Goal: Task Accomplishment & Management: Manage account settings

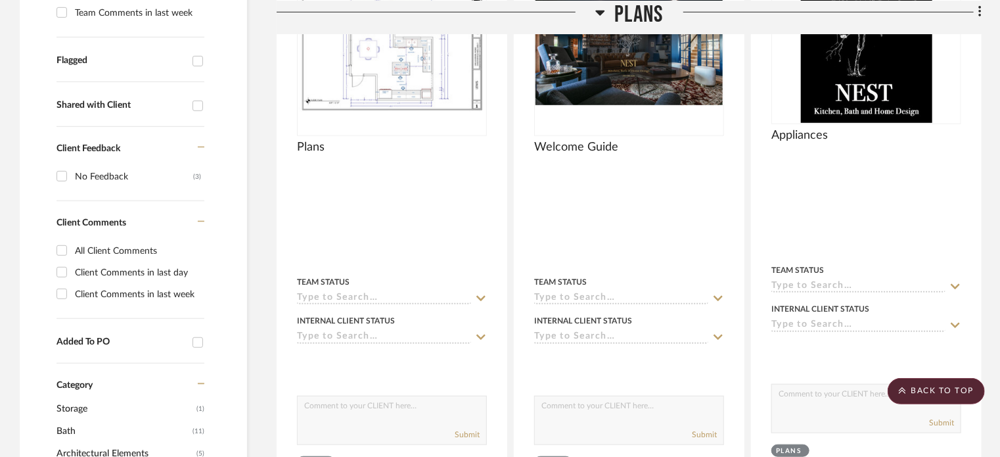
scroll to position [432, 0]
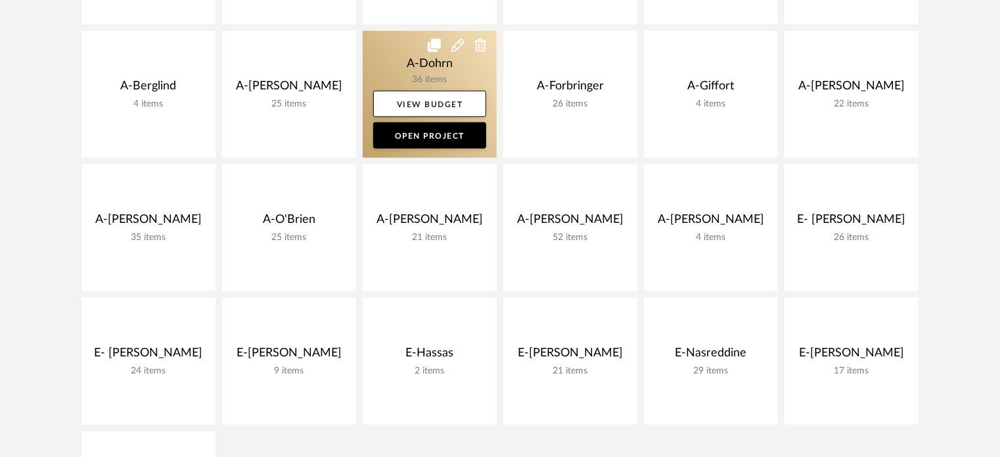
click at [386, 70] on link at bounding box center [430, 94] width 134 height 127
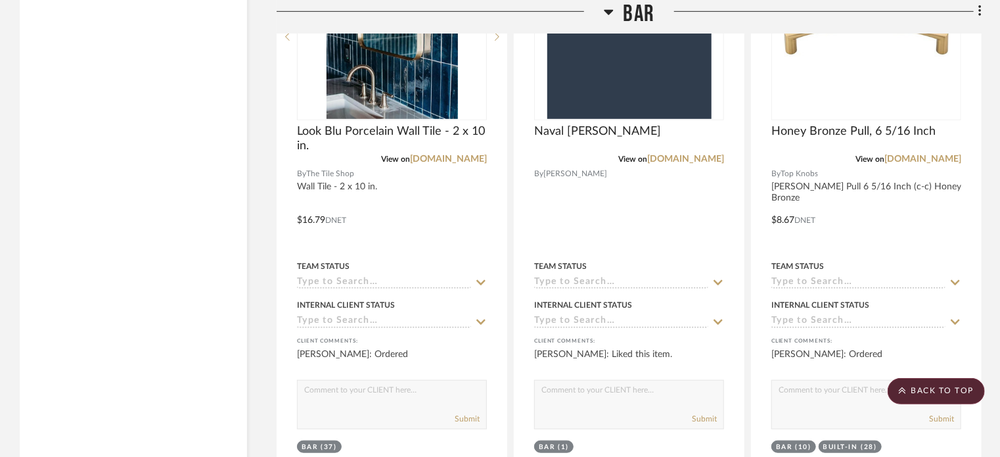
scroll to position [3032, 0]
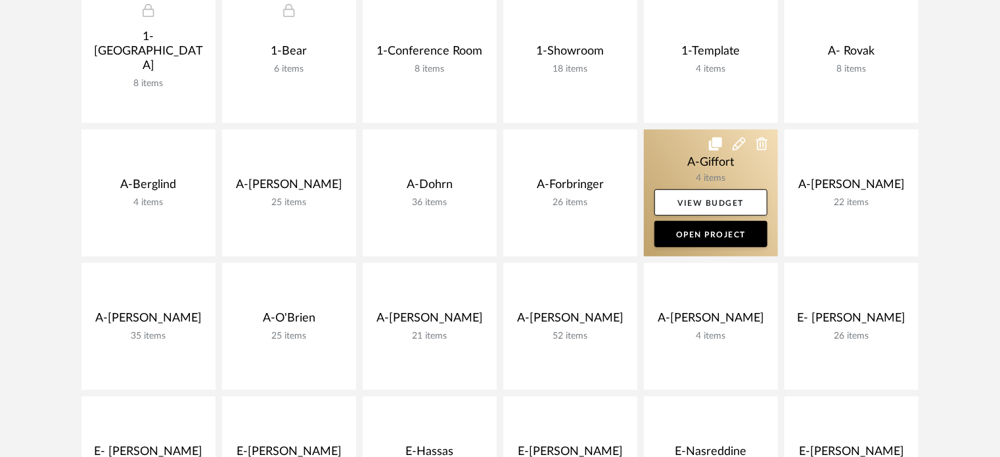
scroll to position [166, 0]
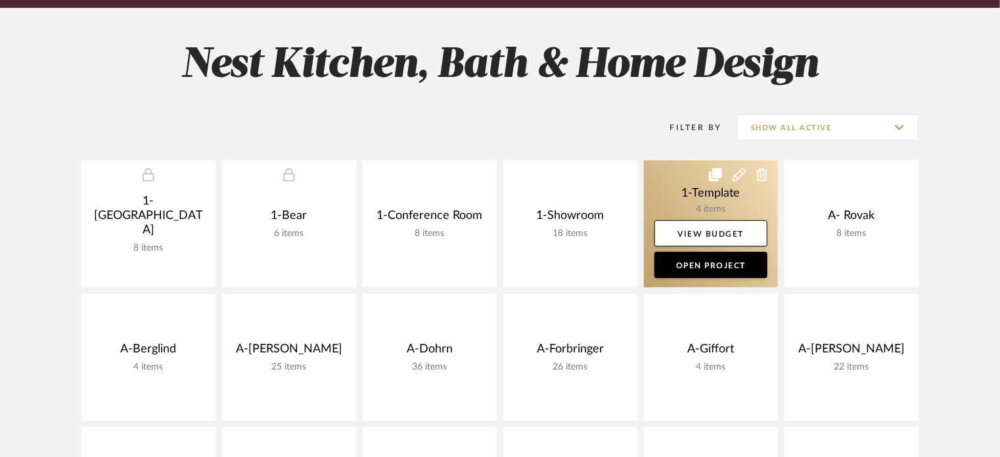
click at [713, 177] on icon at bounding box center [715, 174] width 13 height 13
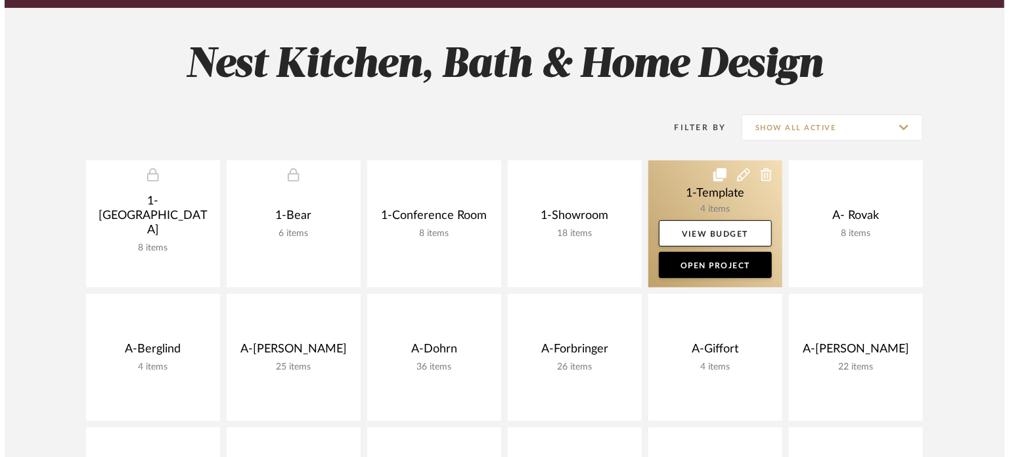
scroll to position [0, 0]
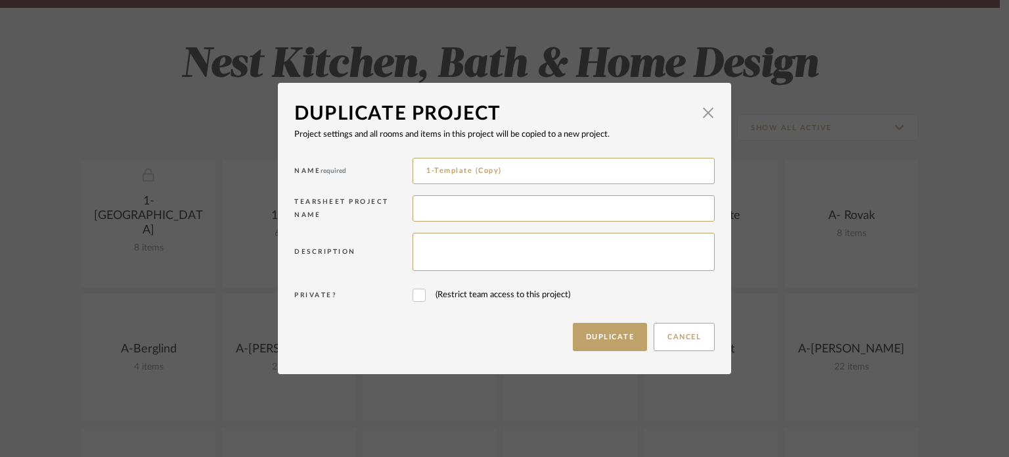
drag, startPoint x: 512, startPoint y: 173, endPoint x: 382, endPoint y: 174, distance: 130.7
click at [382, 174] on div "Name required 1-Template (Copy)" at bounding box center [504, 172] width 420 height 37
type input "a"
type input "A-[PERSON_NAME]"
click at [633, 344] on button "Duplicate" at bounding box center [610, 337] width 75 height 28
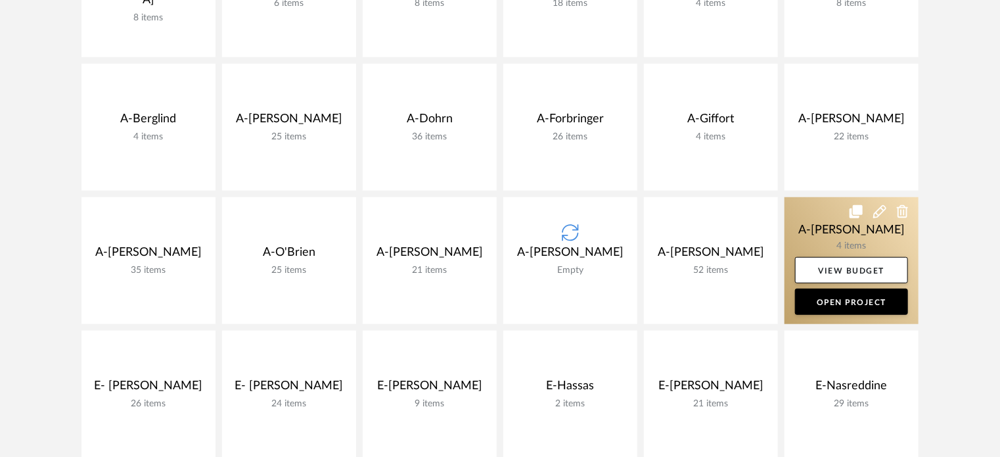
scroll to position [297, 0]
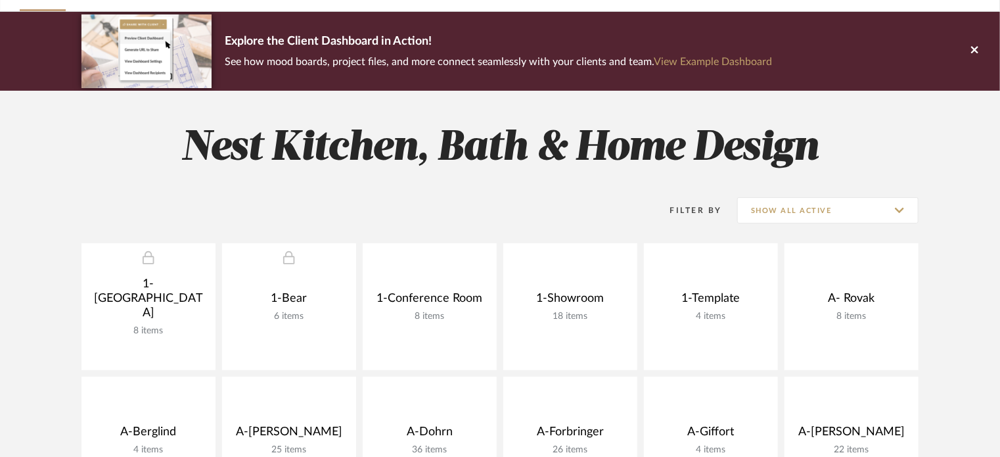
scroll to position [328, 0]
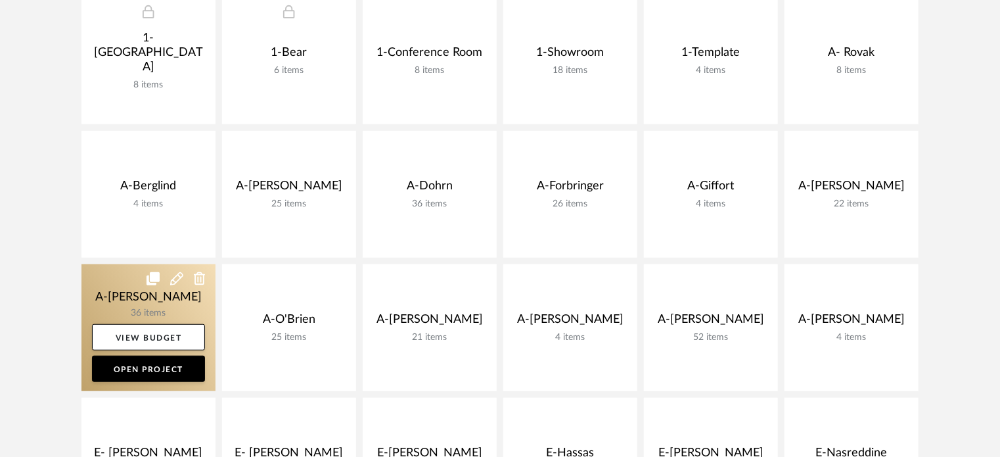
click at [144, 300] on link at bounding box center [148, 327] width 134 height 127
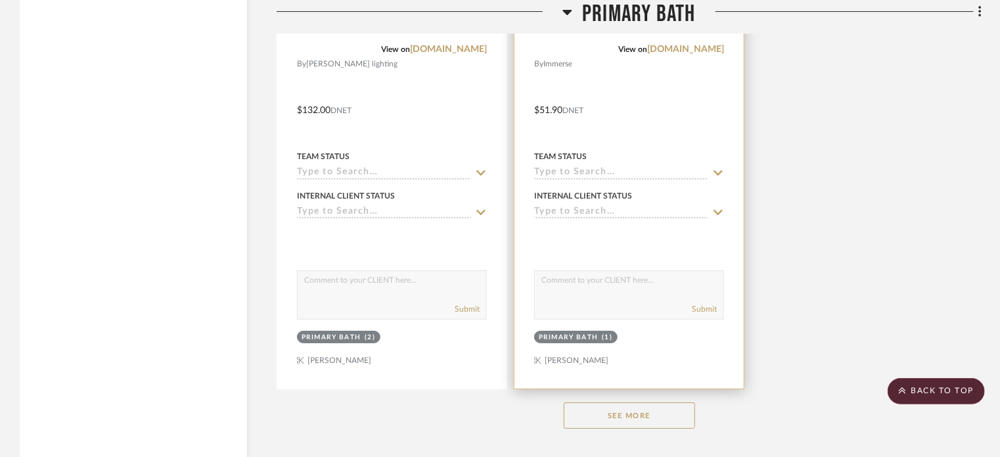
scroll to position [4876, 0]
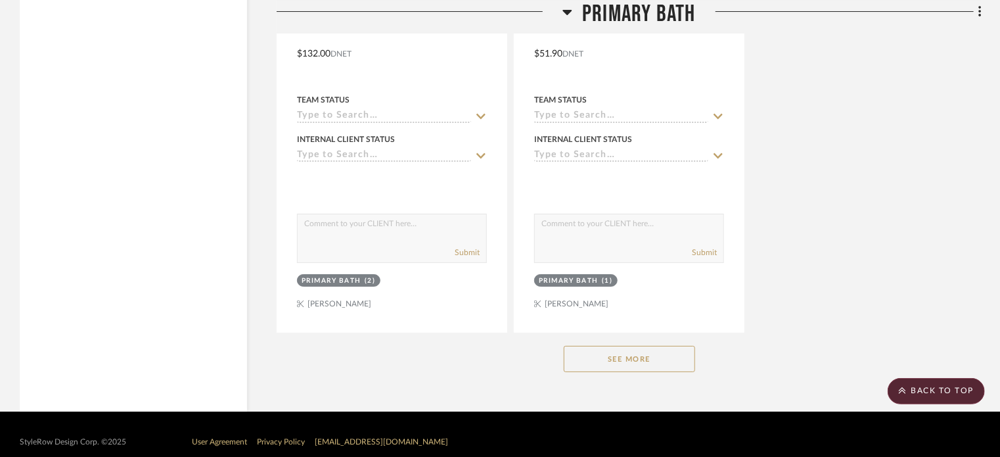
click at [664, 362] on button "See More" at bounding box center [629, 359] width 131 height 26
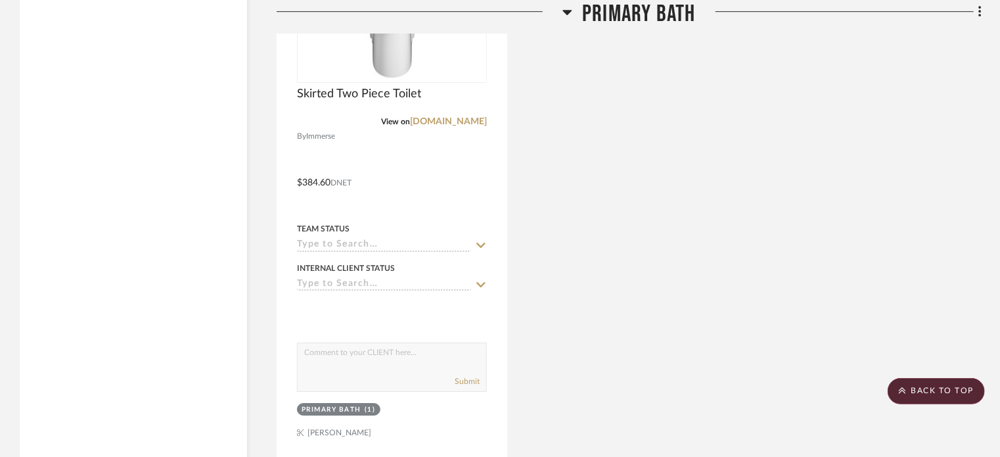
scroll to position [7225, 0]
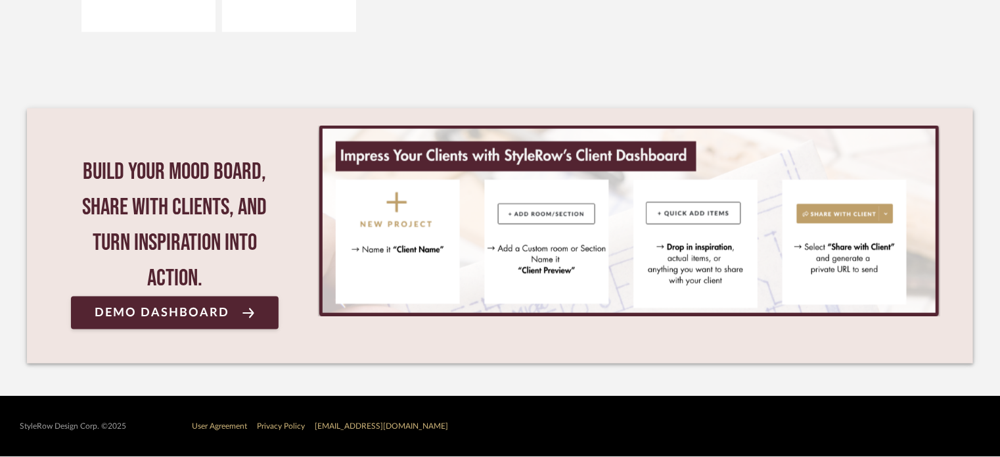
scroll to position [328, 0]
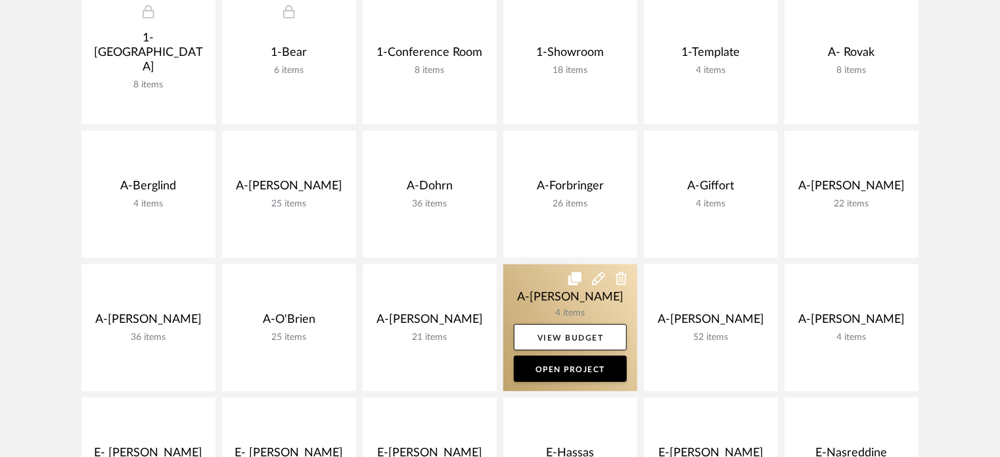
click at [535, 291] on link at bounding box center [570, 327] width 134 height 127
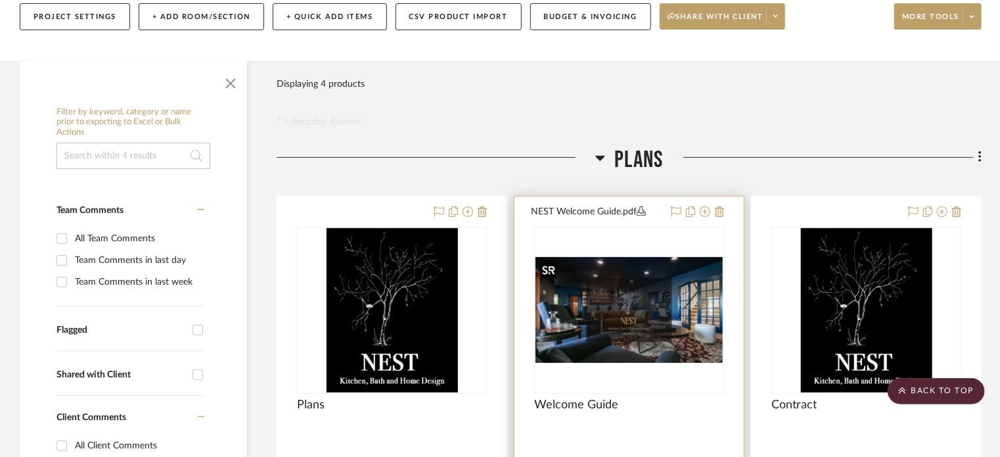
scroll to position [162, 0]
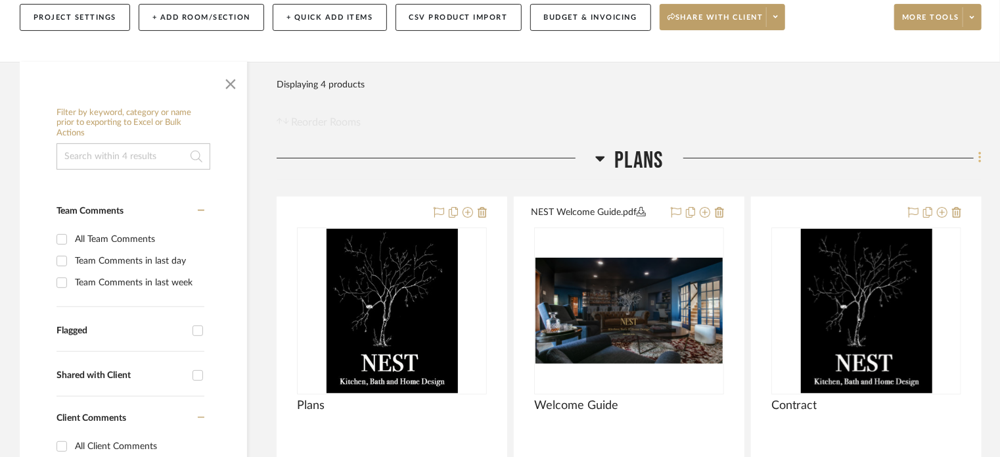
click at [979, 160] on icon at bounding box center [980, 157] width 4 height 14
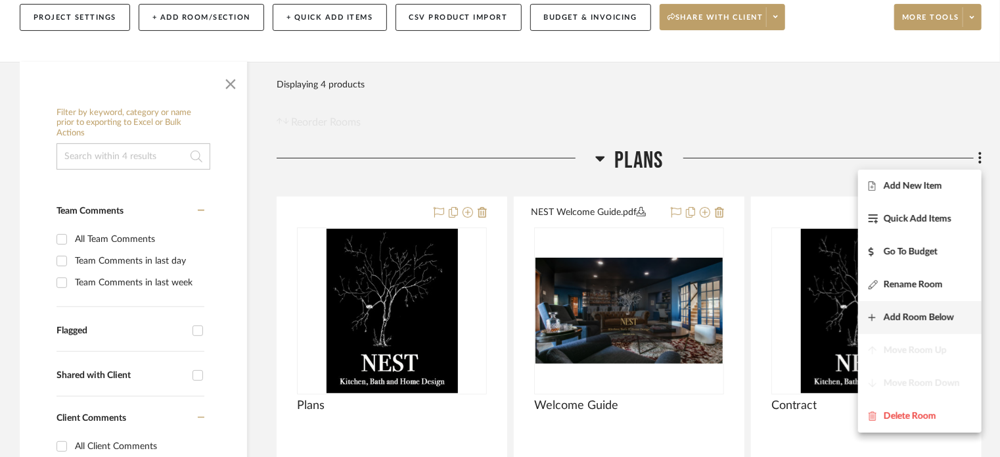
click at [899, 324] on button "Add Room Below" at bounding box center [919, 317] width 123 height 33
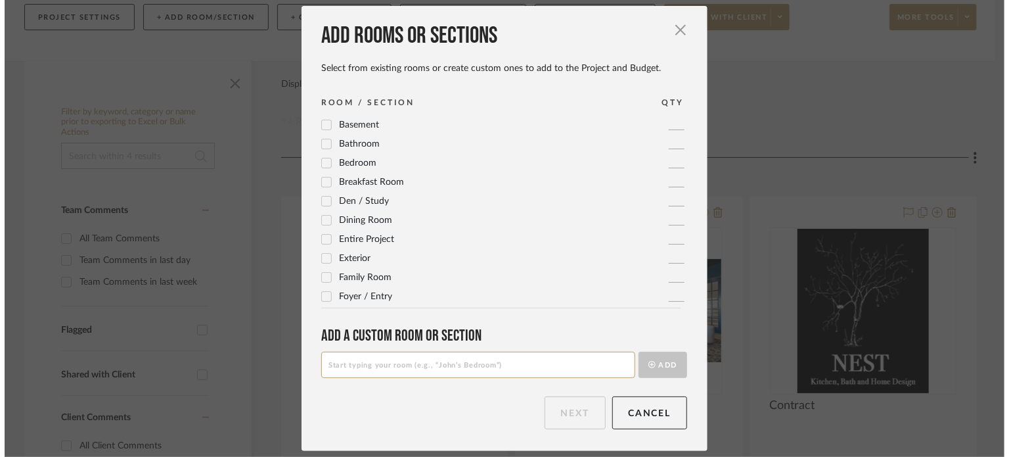
scroll to position [0, 0]
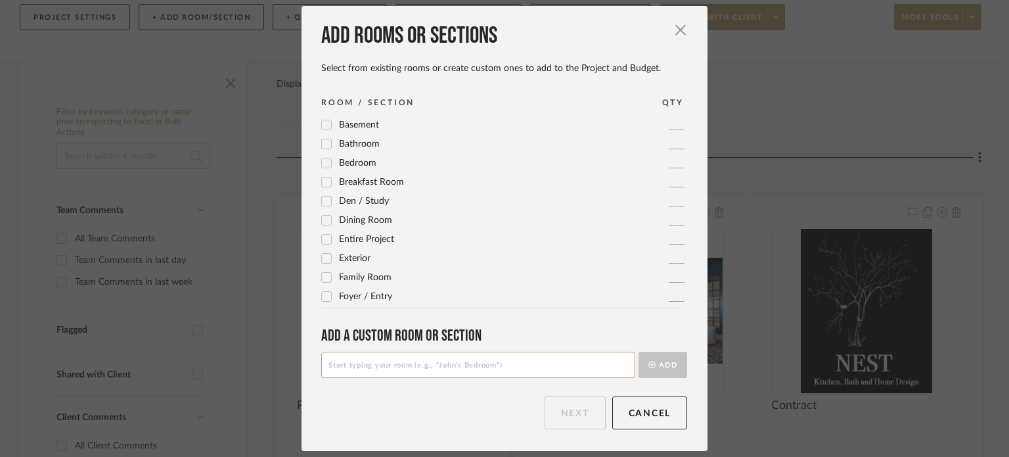
click at [396, 357] on input at bounding box center [478, 364] width 314 height 26
type input "Kitchen"
click at [664, 370] on button "Add" at bounding box center [662, 364] width 49 height 26
click at [578, 406] on button "Next" at bounding box center [575, 412] width 61 height 33
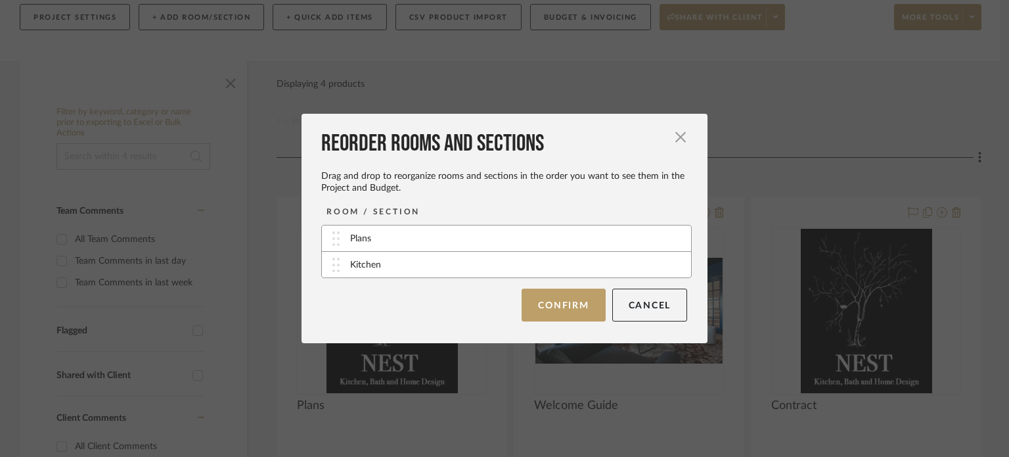
click at [555, 323] on div "Reorder Rooms and Sections Drag and drop to reorganize rooms and sections in th…" at bounding box center [504, 228] width 406 height 229
click at [554, 318] on button "Confirm" at bounding box center [563, 304] width 83 height 33
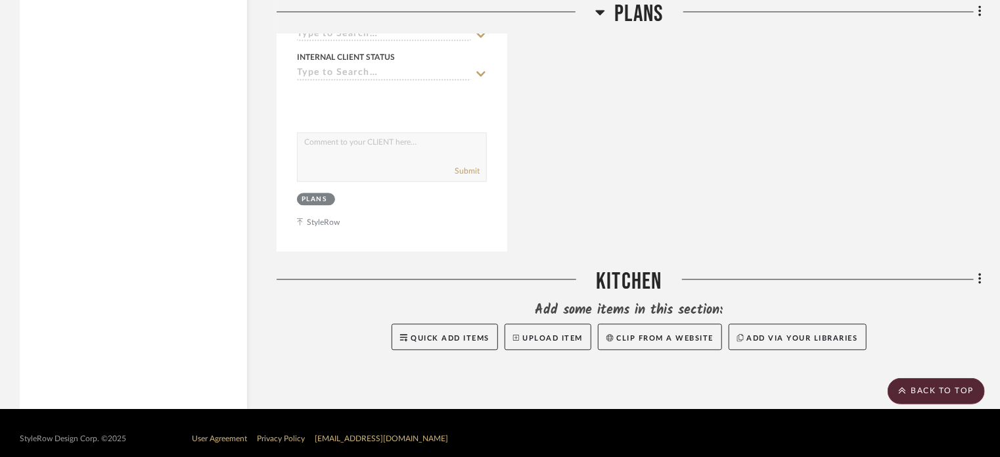
scroll to position [1279, 0]
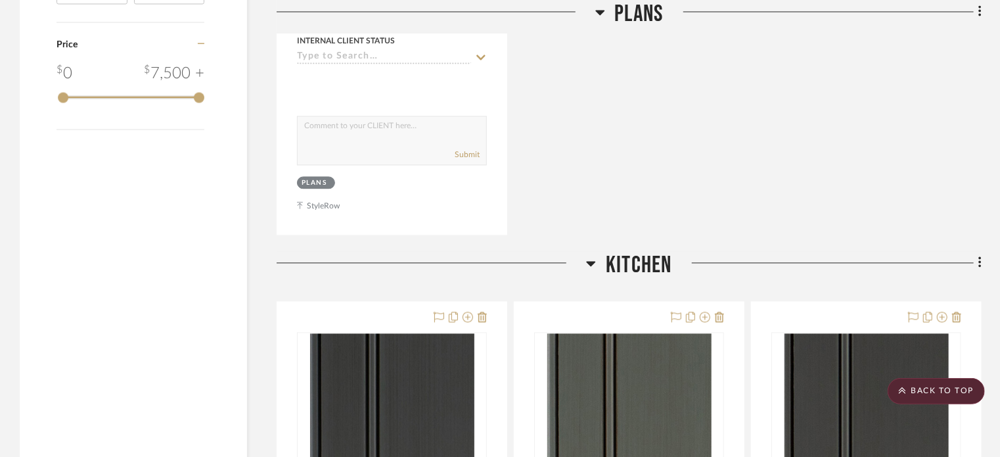
scroll to position [1576, 0]
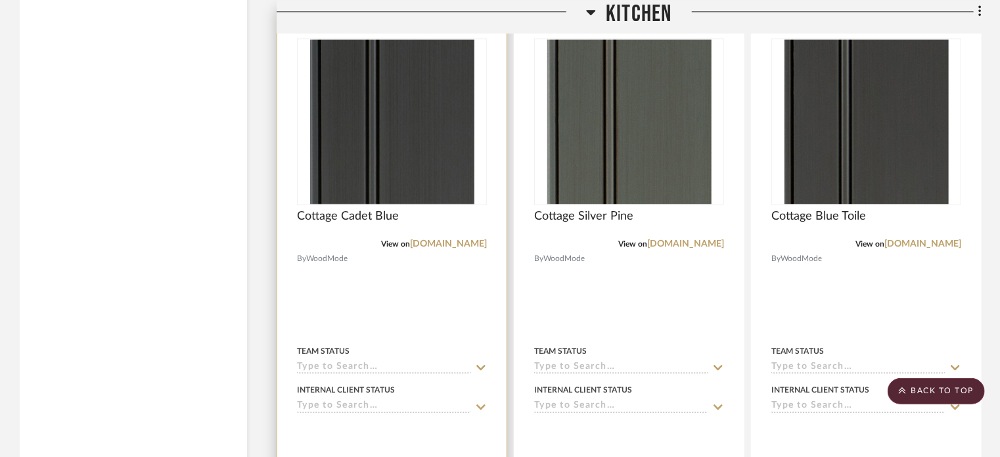
click at [428, 296] on div at bounding box center [391, 295] width 229 height 575
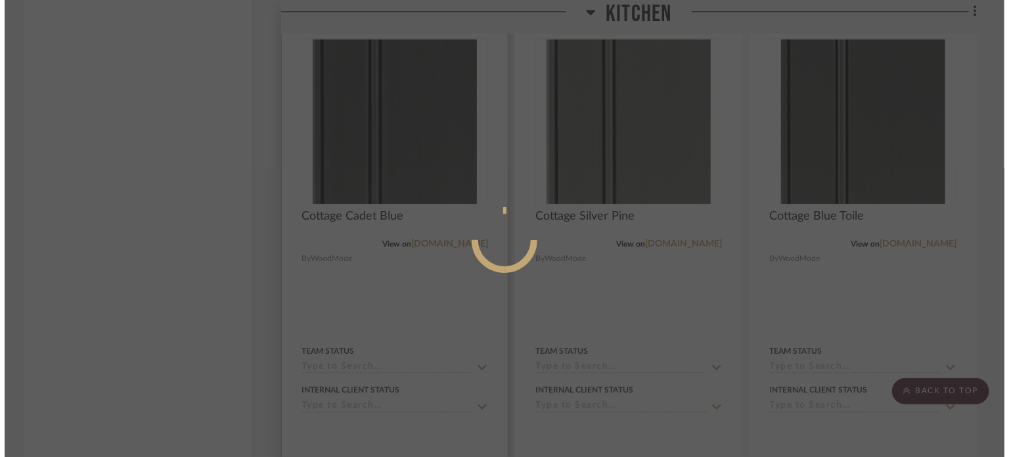
scroll to position [0, 0]
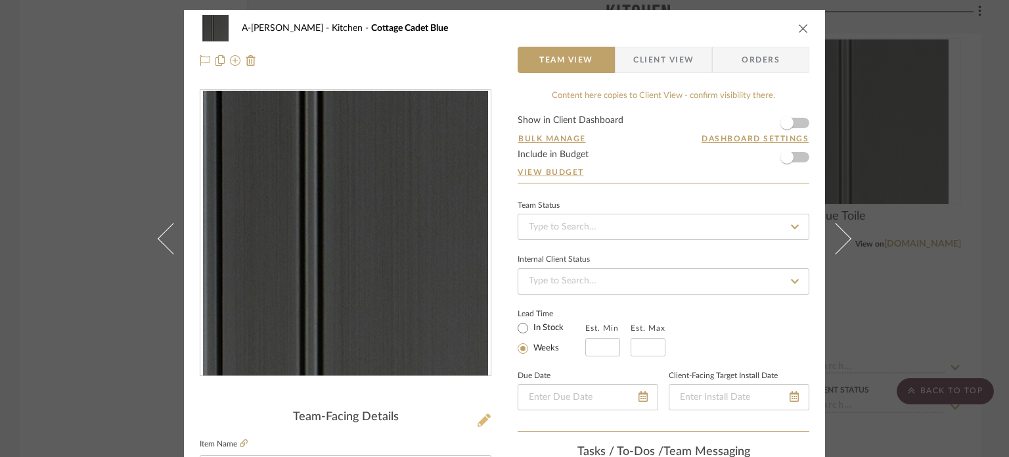
click at [479, 414] on icon at bounding box center [484, 419] width 13 height 13
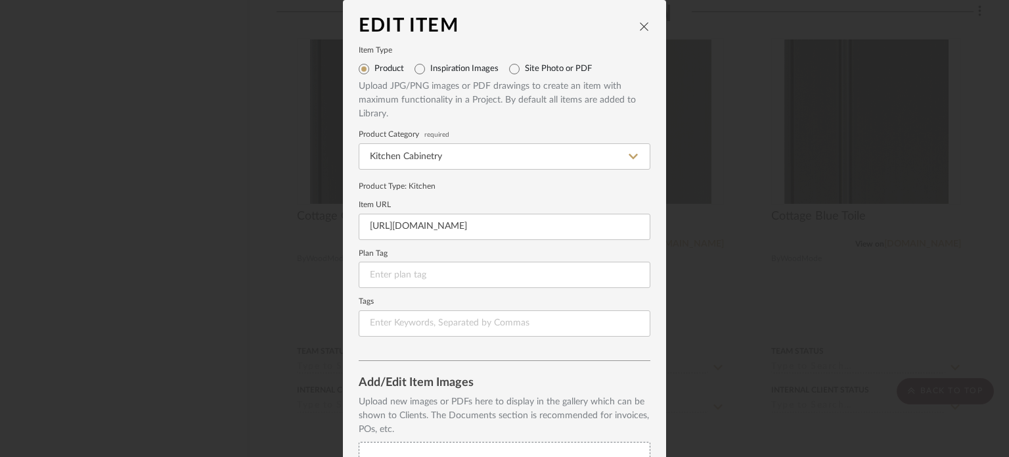
scroll to position [169, 0]
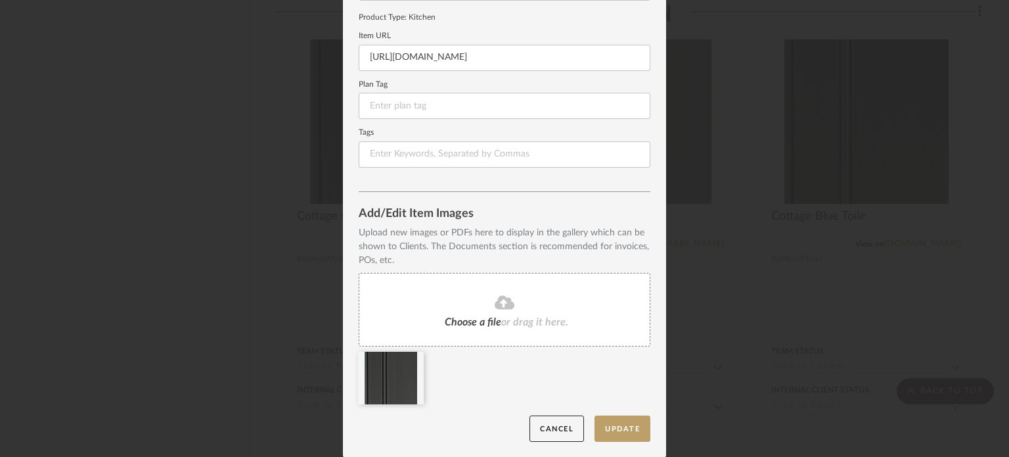
click at [485, 324] on span "Choose a file" at bounding box center [473, 322] width 56 height 11
click at [608, 420] on button "Update" at bounding box center [622, 428] width 56 height 27
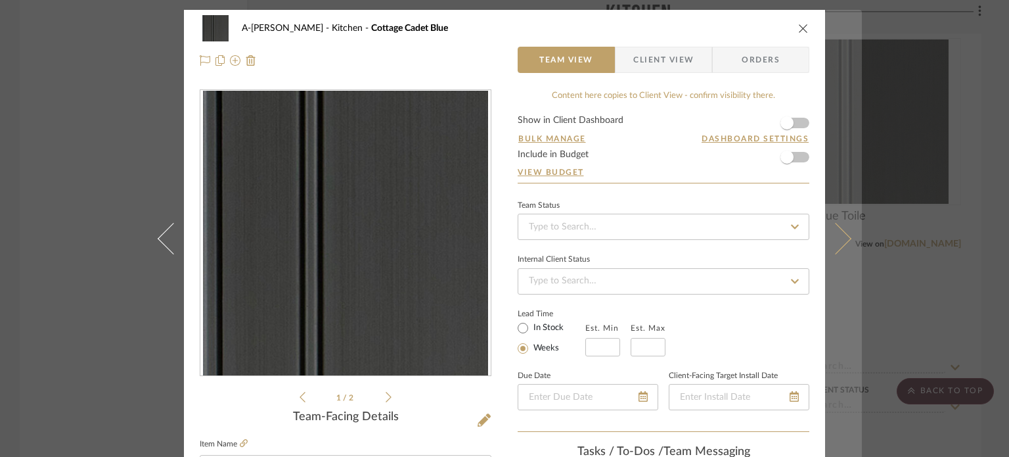
click at [827, 235] on icon at bounding box center [836, 238] width 32 height 32
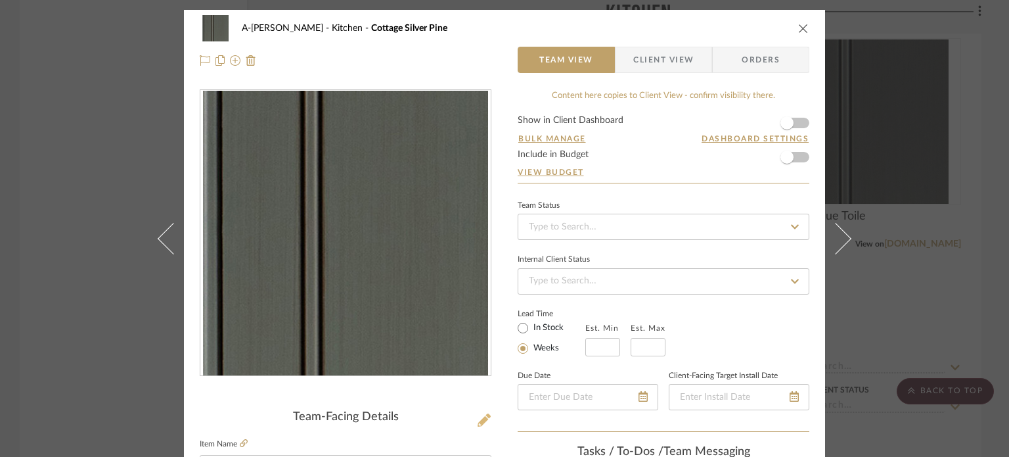
click at [478, 416] on icon at bounding box center [484, 419] width 13 height 13
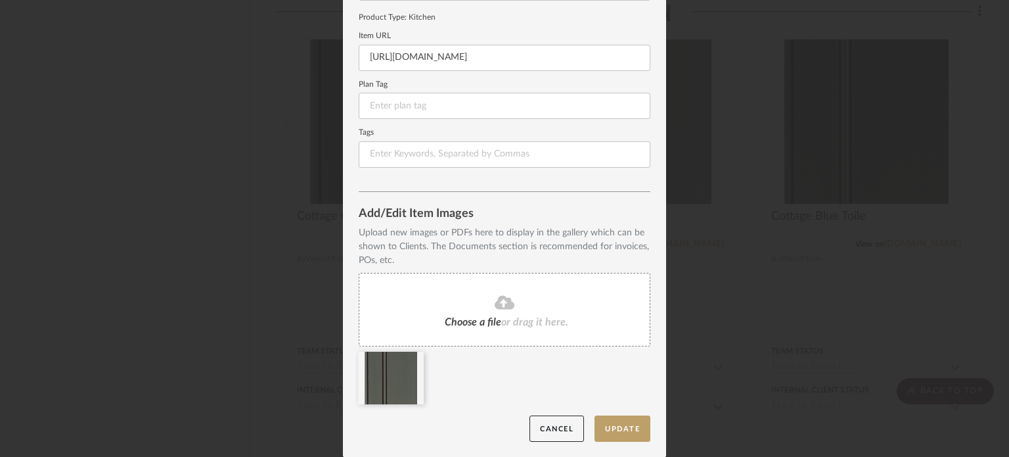
click at [505, 317] on span "or drag it here." at bounding box center [534, 322] width 67 height 11
click at [602, 422] on button "Update" at bounding box center [622, 428] width 56 height 27
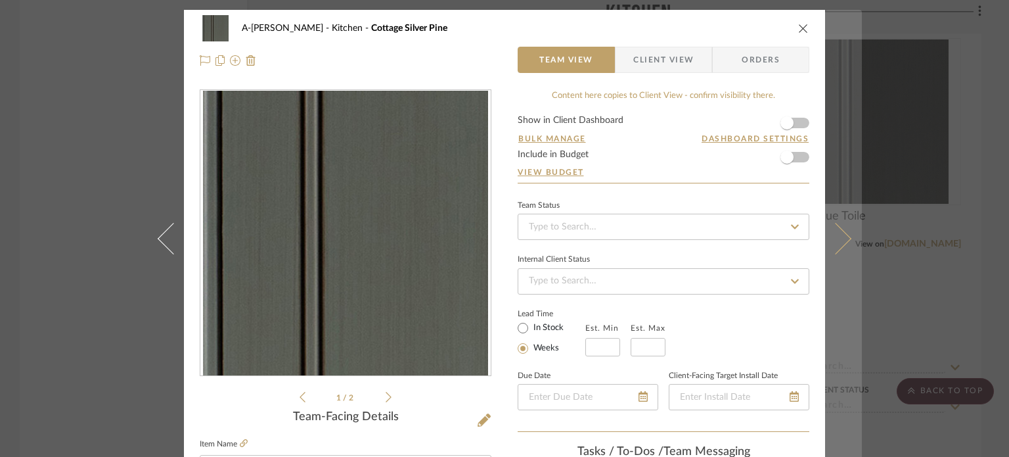
click at [834, 238] on icon at bounding box center [836, 238] width 32 height 32
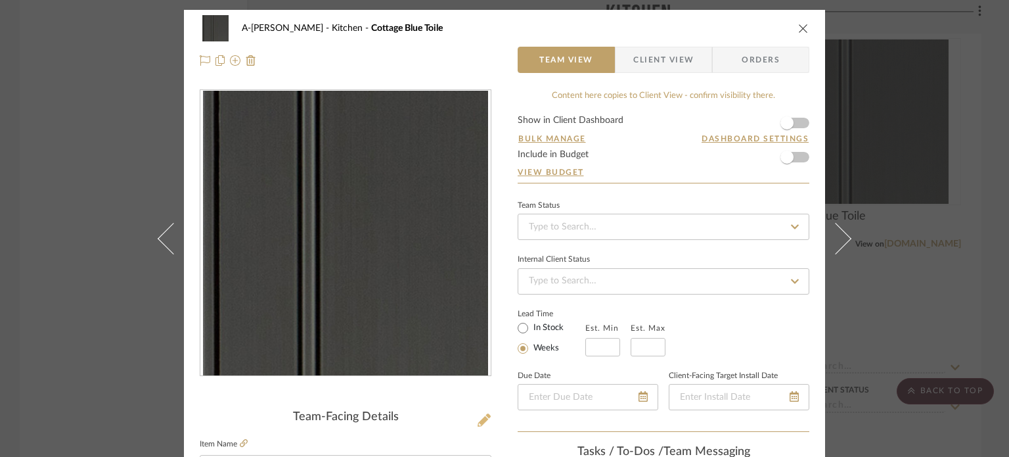
click at [478, 420] on icon at bounding box center [484, 419] width 13 height 13
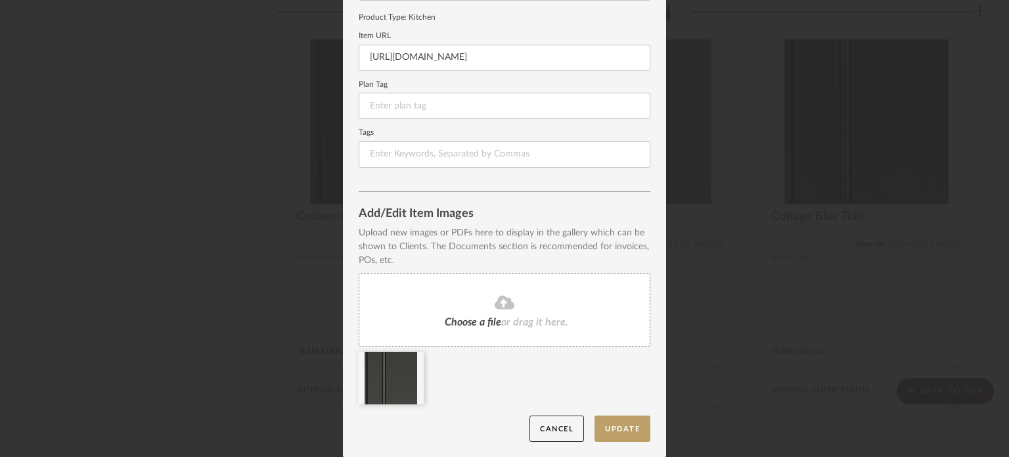
click at [510, 313] on div "Choose a file or drag it here." at bounding box center [505, 310] width 292 height 74
click at [607, 427] on button "Update" at bounding box center [622, 428] width 56 height 27
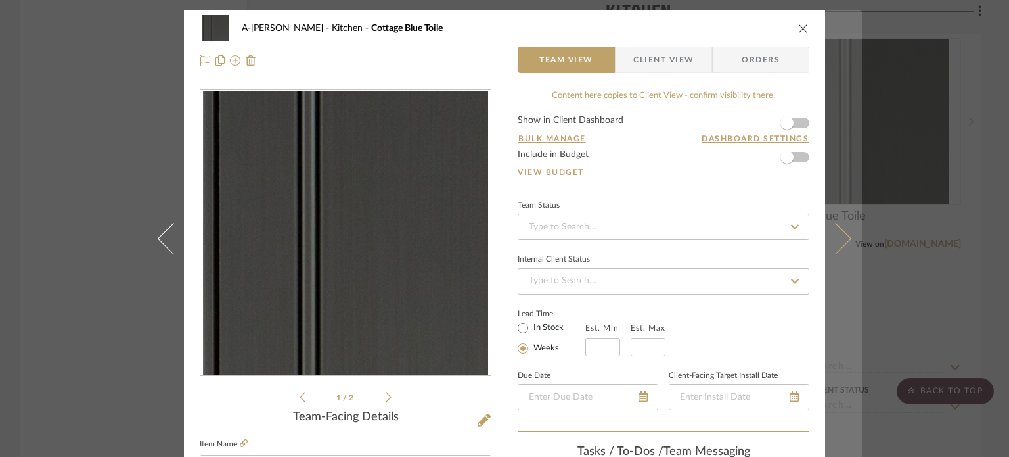
click at [837, 232] on icon at bounding box center [836, 238] width 32 height 32
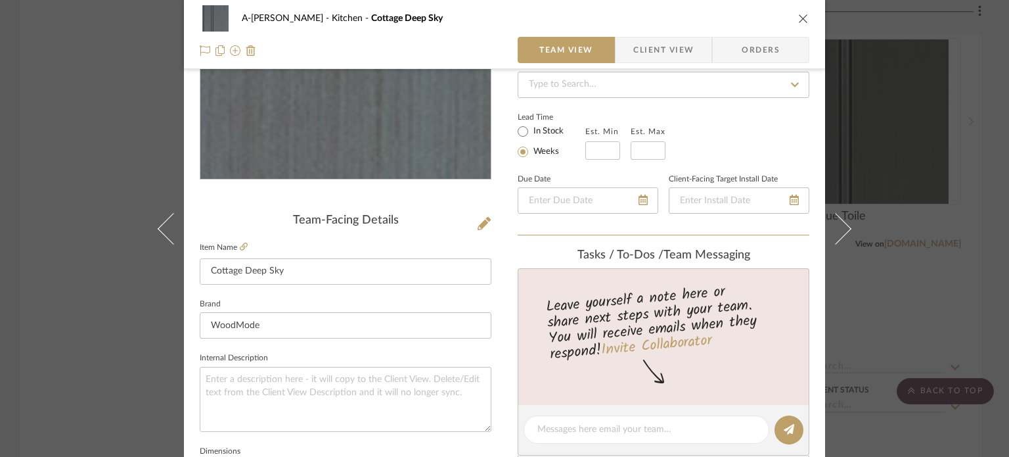
scroll to position [197, 0]
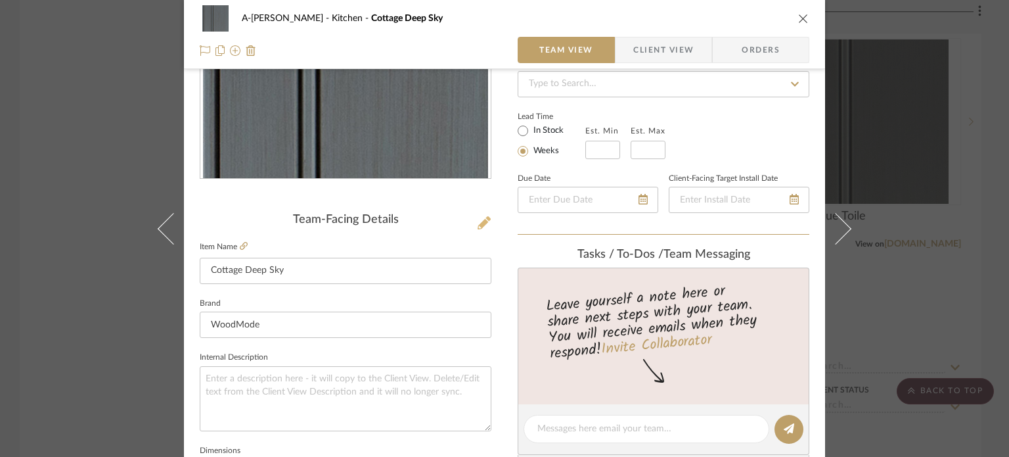
click at [478, 225] on icon at bounding box center [484, 222] width 13 height 13
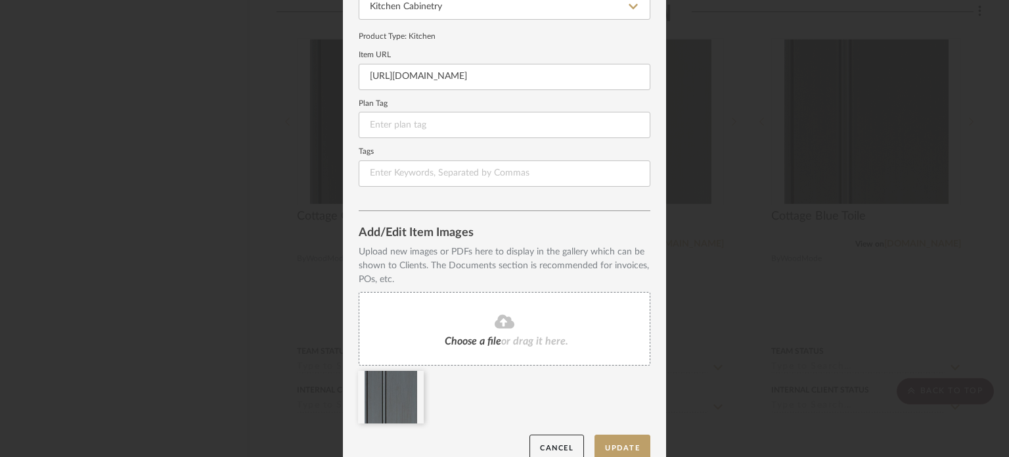
scroll to position [169, 0]
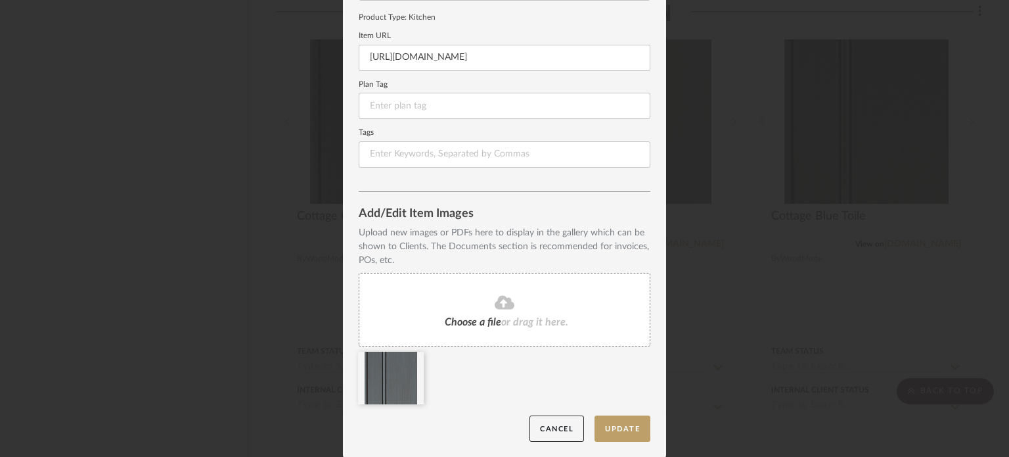
click at [466, 317] on span "Choose a file" at bounding box center [473, 322] width 56 height 11
click at [617, 428] on button "Update" at bounding box center [622, 428] width 56 height 27
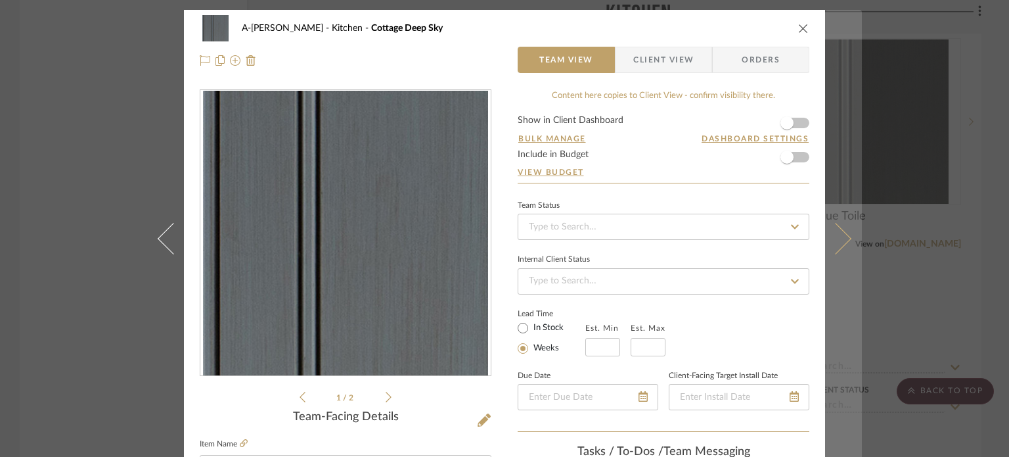
click at [841, 242] on icon at bounding box center [836, 238] width 32 height 32
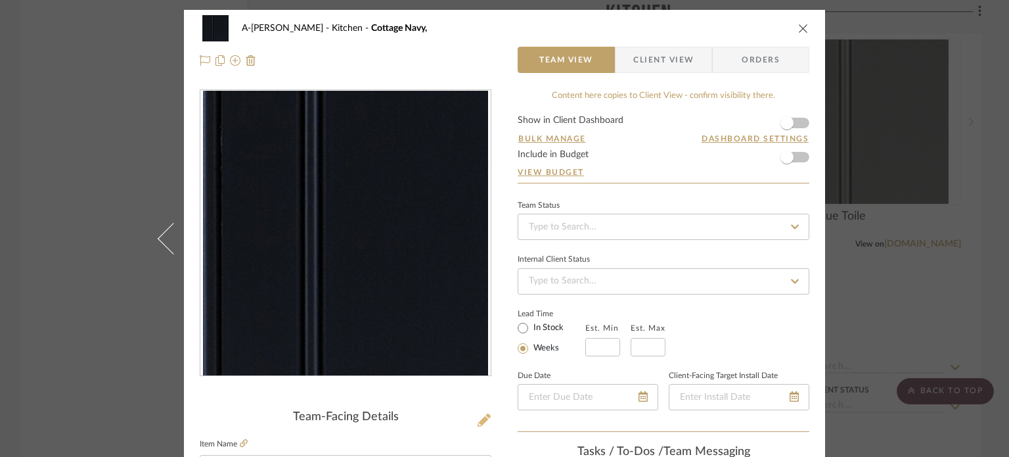
click at [479, 416] on icon at bounding box center [484, 419] width 13 height 13
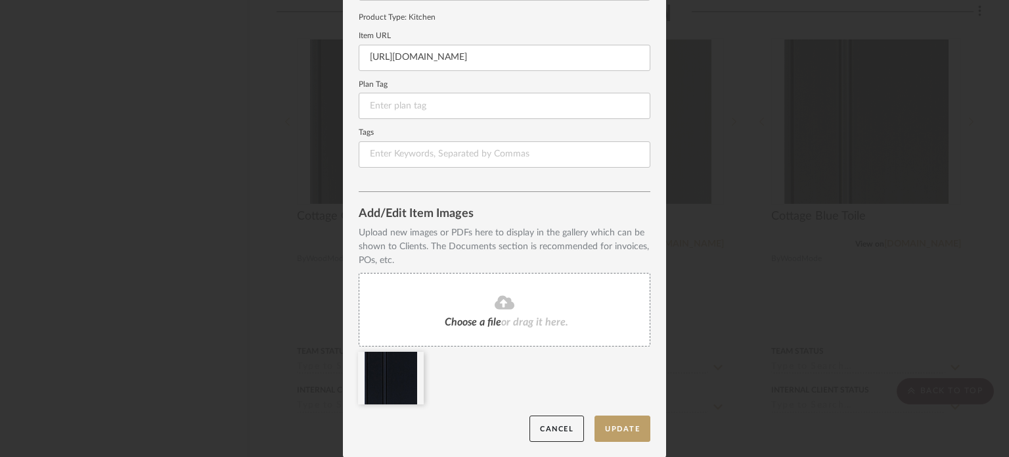
click at [514, 317] on span "or drag it here." at bounding box center [534, 322] width 67 height 11
click at [604, 430] on button "Update" at bounding box center [622, 428] width 56 height 27
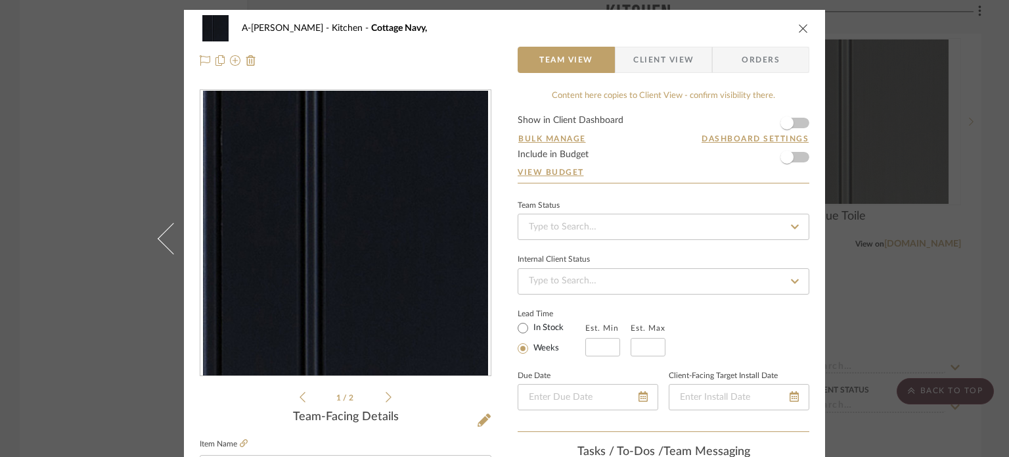
click at [870, 326] on div "A-Schroeder Kitchen Cottage Navy, Team View Client View Orders 1 / 2 Team-Facin…" at bounding box center [504, 228] width 1009 height 457
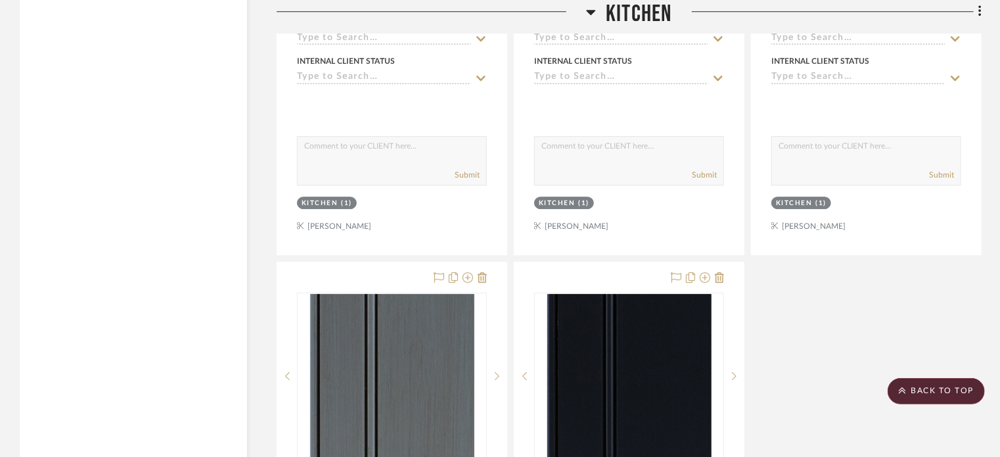
scroll to position [2168, 0]
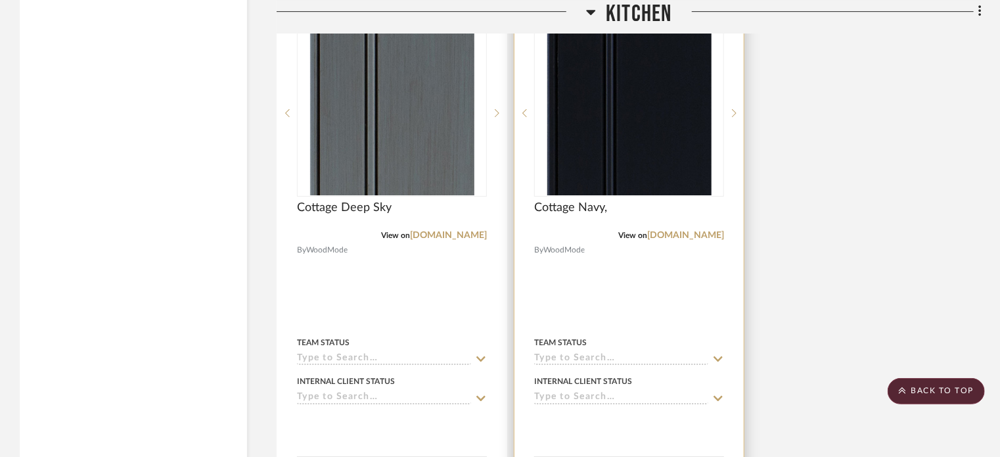
click at [698, 303] on div at bounding box center [628, 286] width 229 height 575
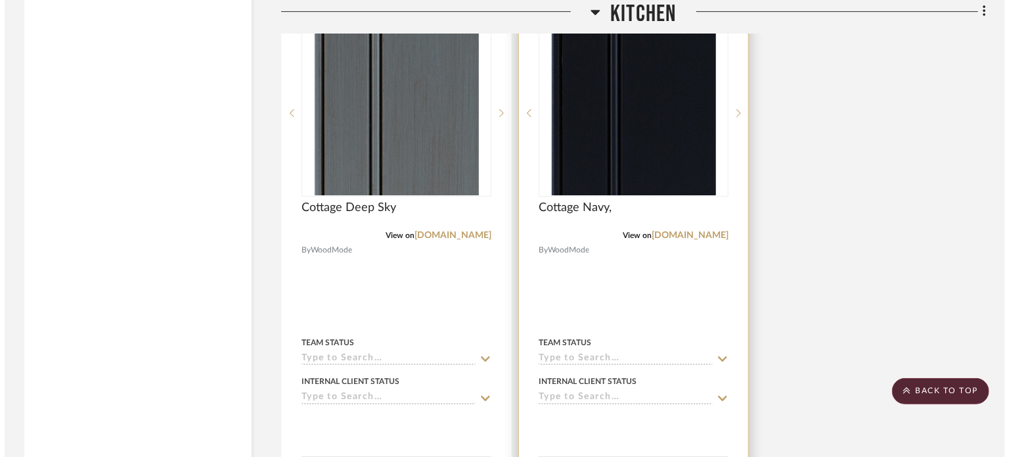
scroll to position [0, 0]
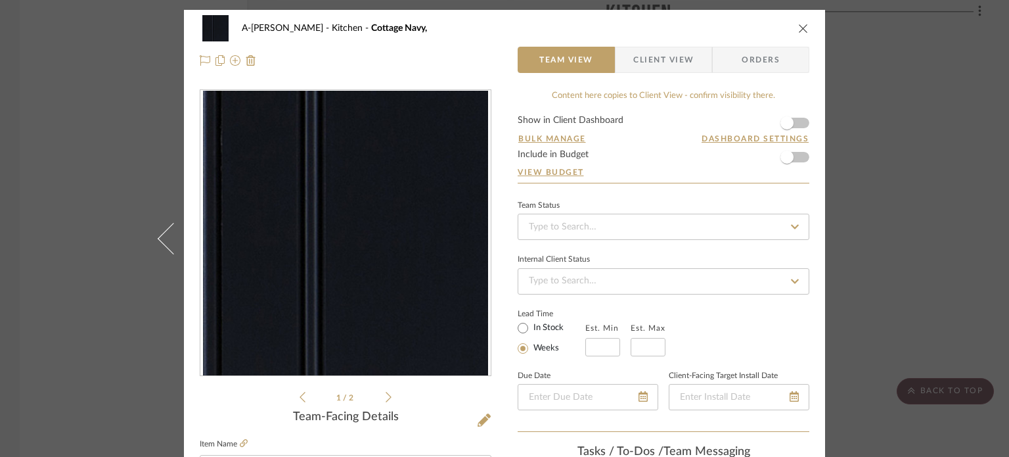
click at [386, 399] on icon at bounding box center [389, 397] width 6 height 12
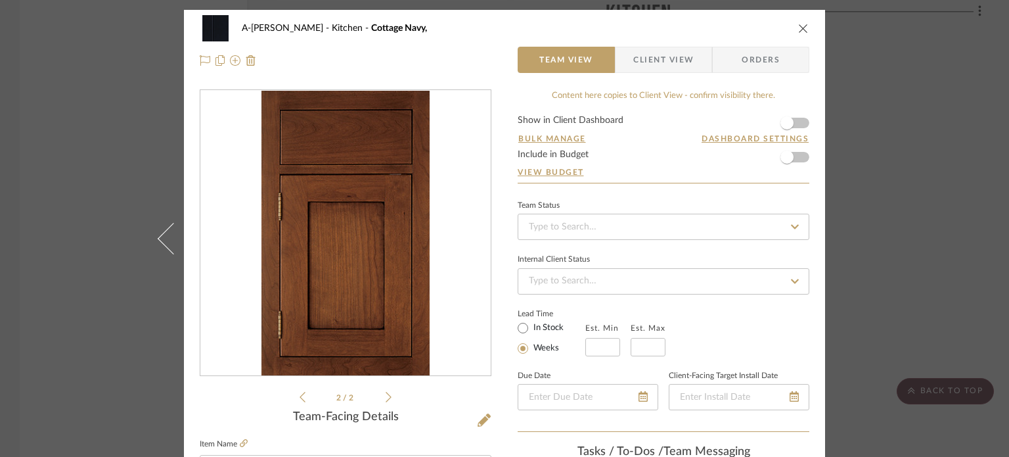
click at [927, 245] on div "A-Schroeder Kitchen Cottage Navy, Team View Client View Orders 2 / 2 Team-Facin…" at bounding box center [504, 228] width 1009 height 457
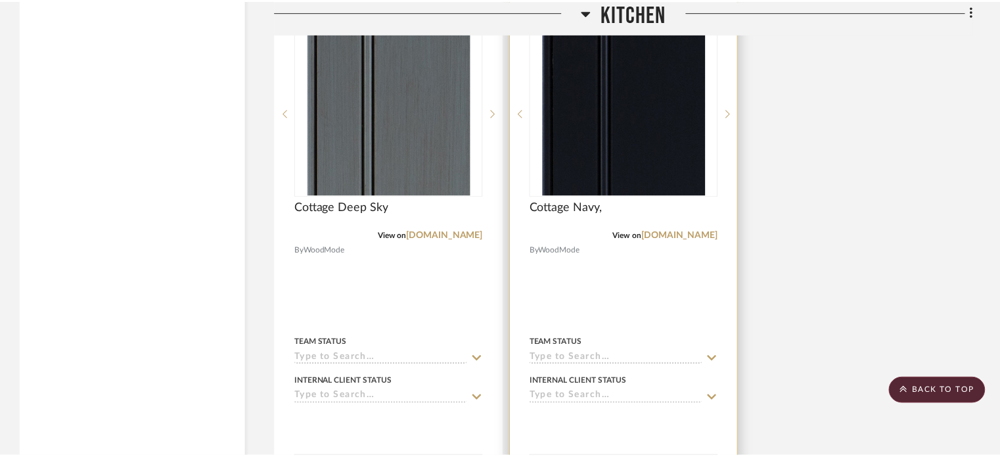
scroll to position [2168, 0]
